Goal: Task Accomplishment & Management: Manage account settings

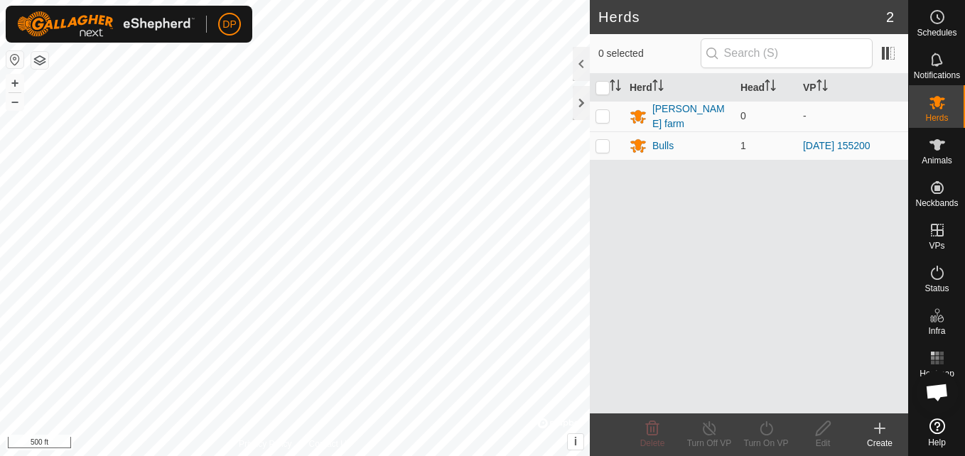
scroll to position [809, 0]
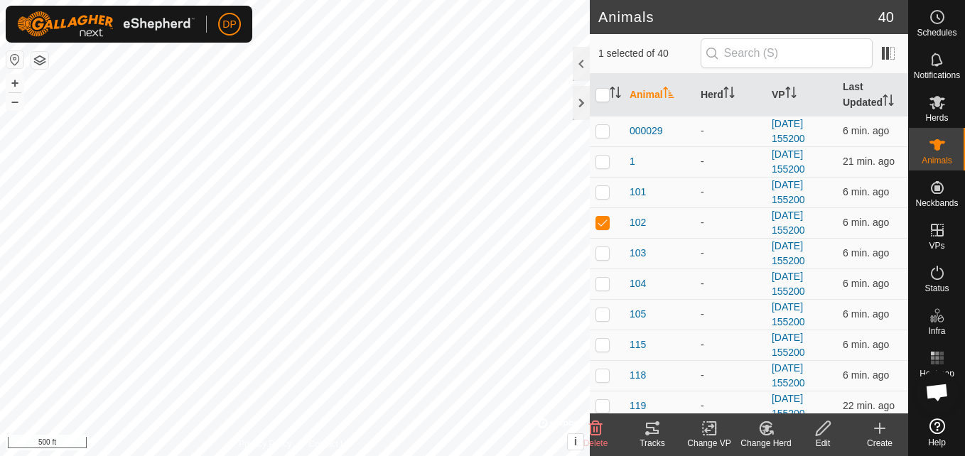
click at [650, 430] on icon at bounding box center [652, 428] width 17 height 17
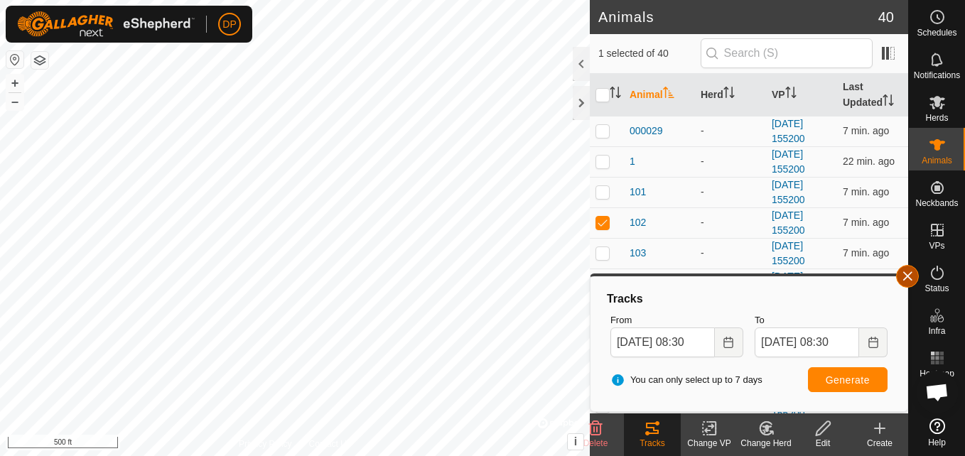
click at [905, 272] on button "button" at bounding box center [907, 276] width 23 height 23
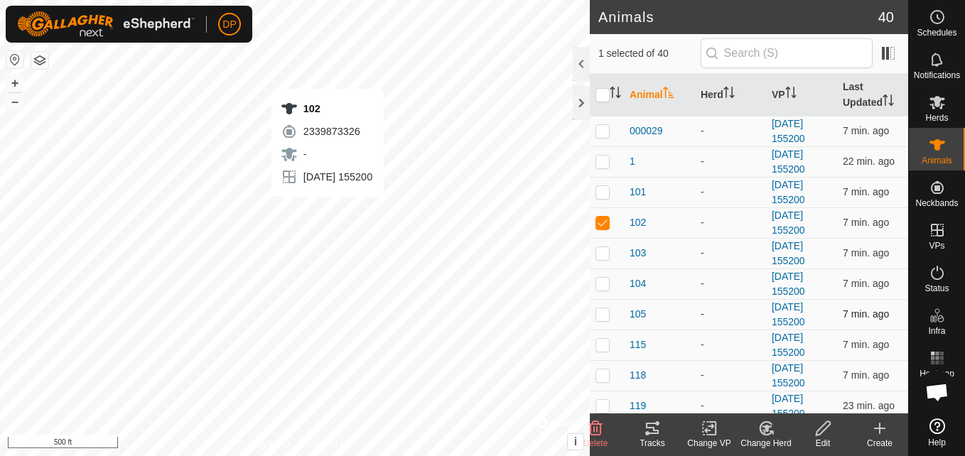
checkbox input "false"
